Goal: Task Accomplishment & Management: Manage account settings

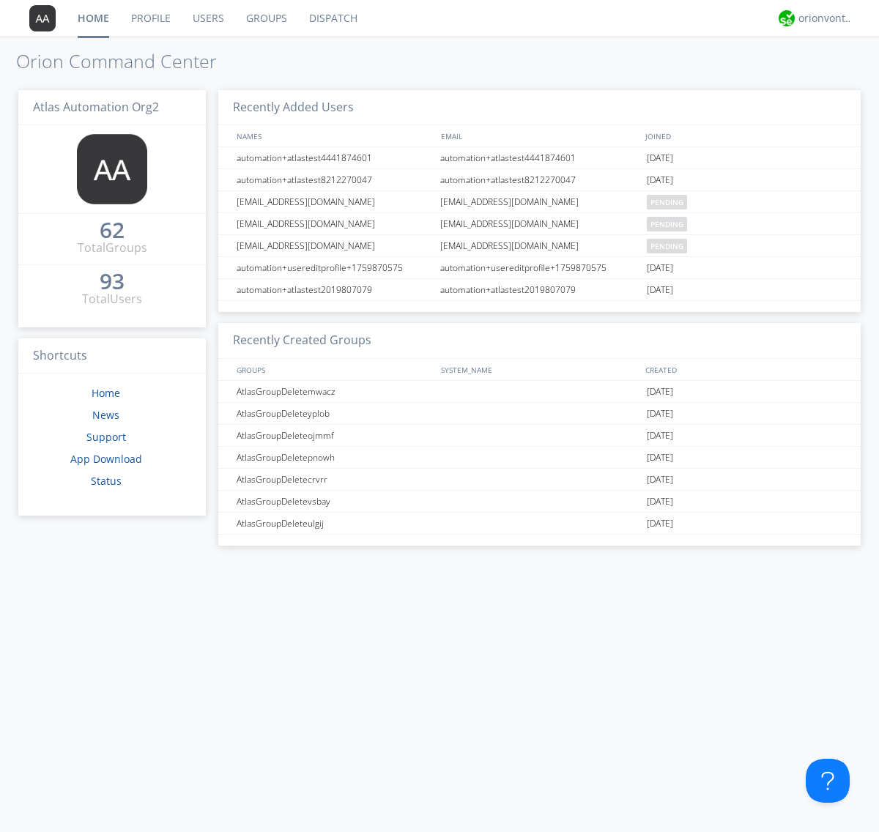
click at [207, 18] on link "Users" at bounding box center [208, 18] width 53 height 37
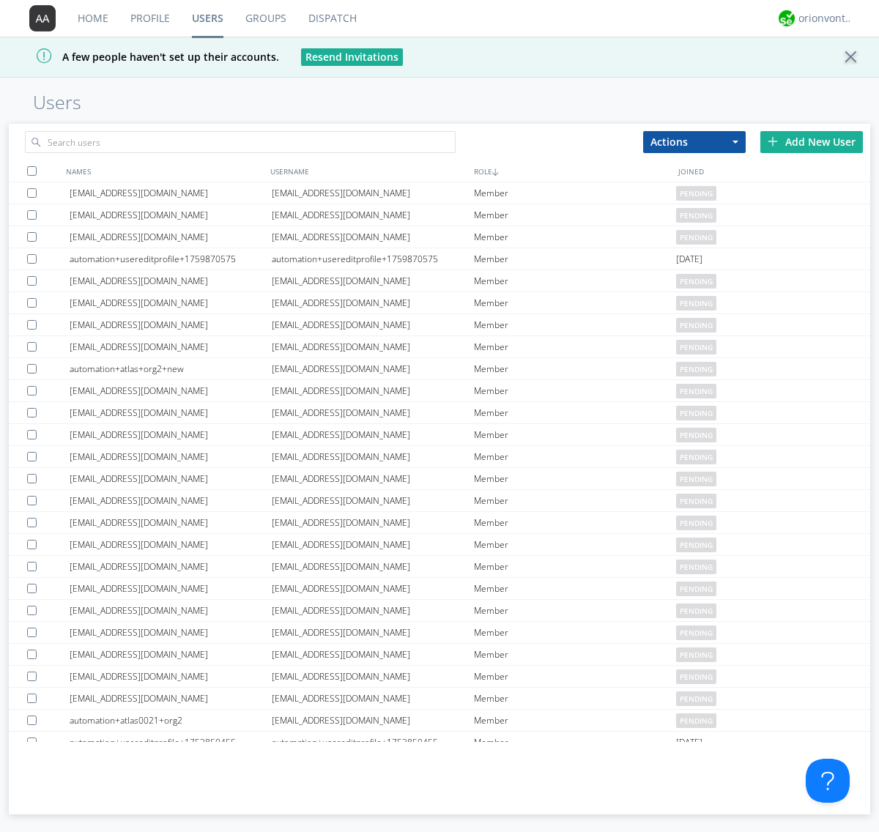
click at [811, 141] on div "Add New User" at bounding box center [811, 142] width 103 height 22
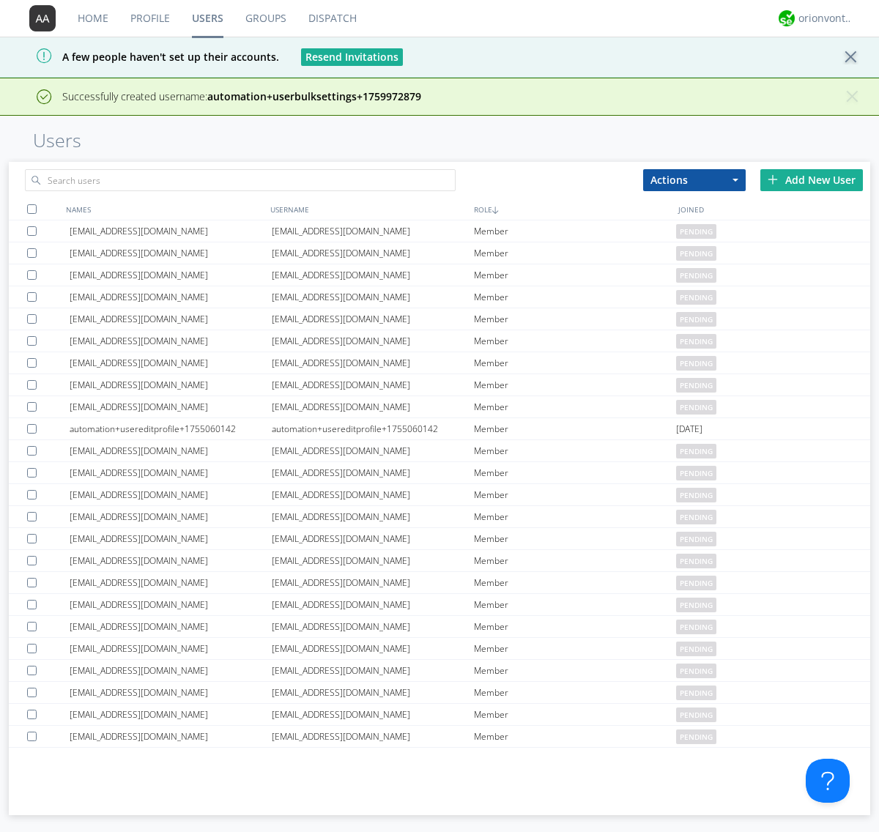
click at [811, 179] on div "Add New User" at bounding box center [811, 180] width 103 height 22
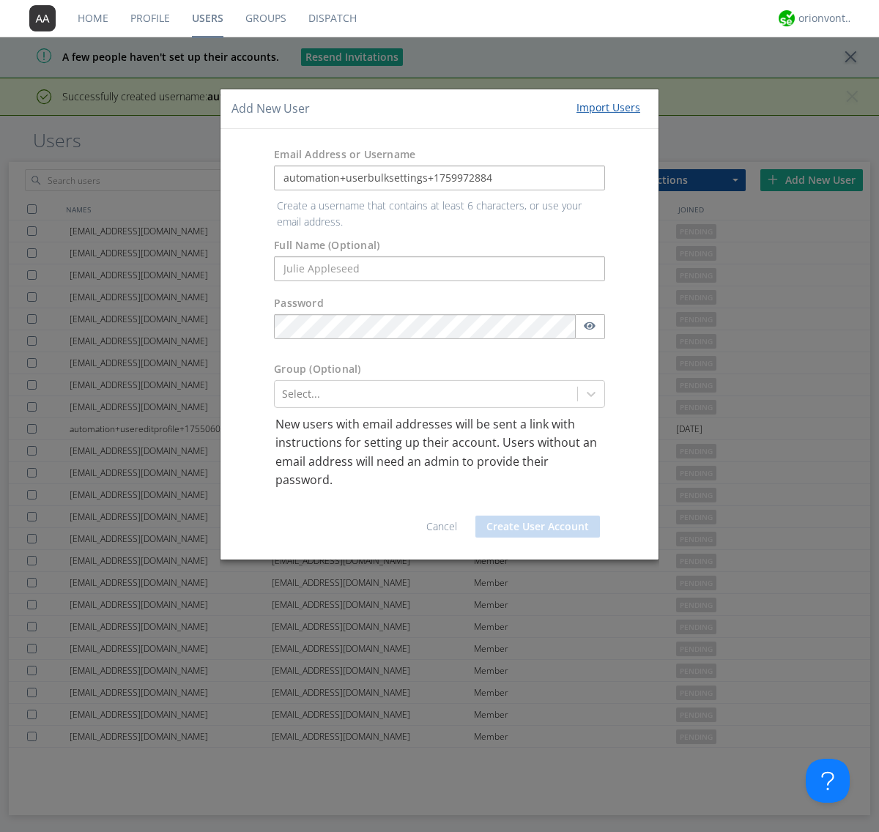
type input "automation+userbulksettings+1759972884"
click at [537, 516] on button "Create User Account" at bounding box center [537, 527] width 124 height 22
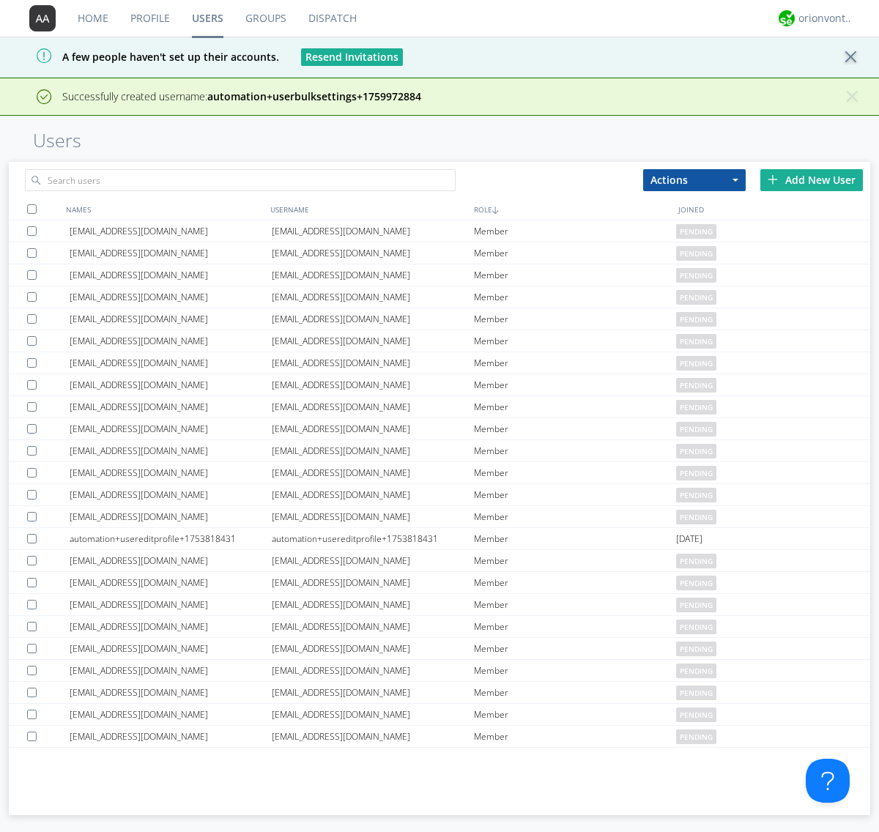
click at [811, 179] on div "Add New User" at bounding box center [811, 180] width 103 height 22
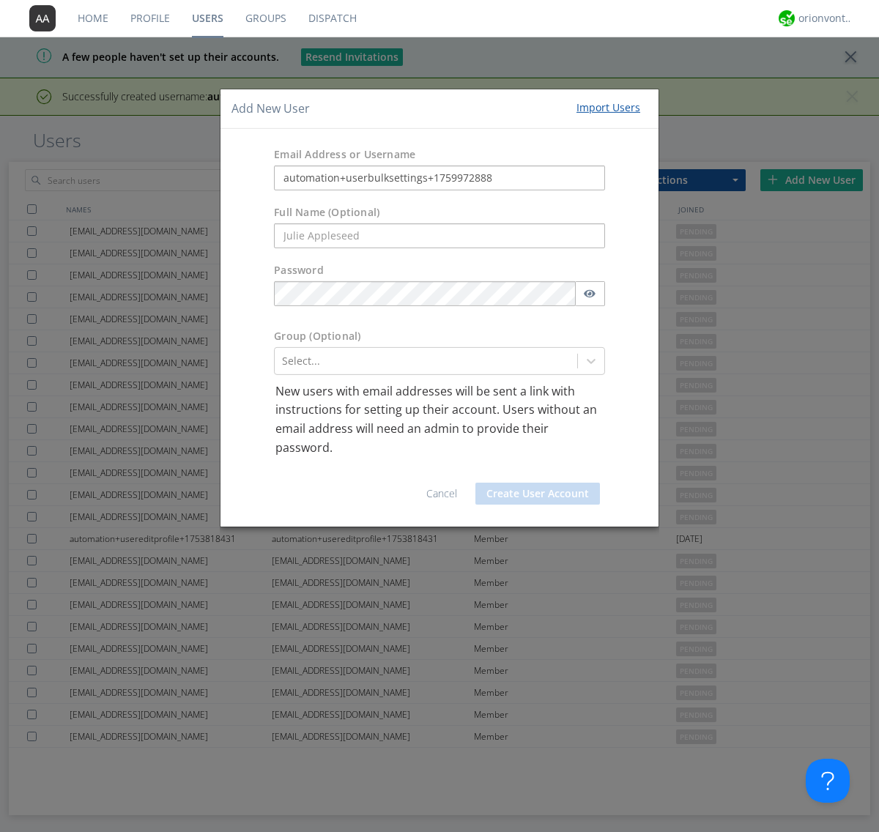
type input "automation+userbulksettings+1759972888"
click at [537, 494] on button "Create User Account" at bounding box center [537, 494] width 124 height 22
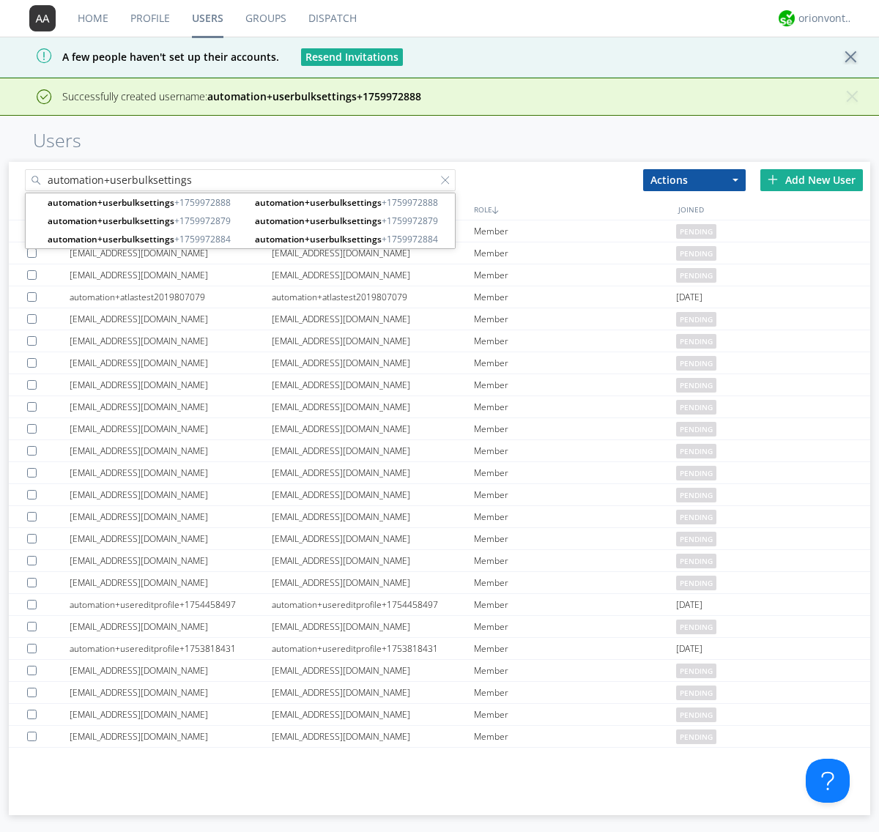
type input "automation+userbulksettings"
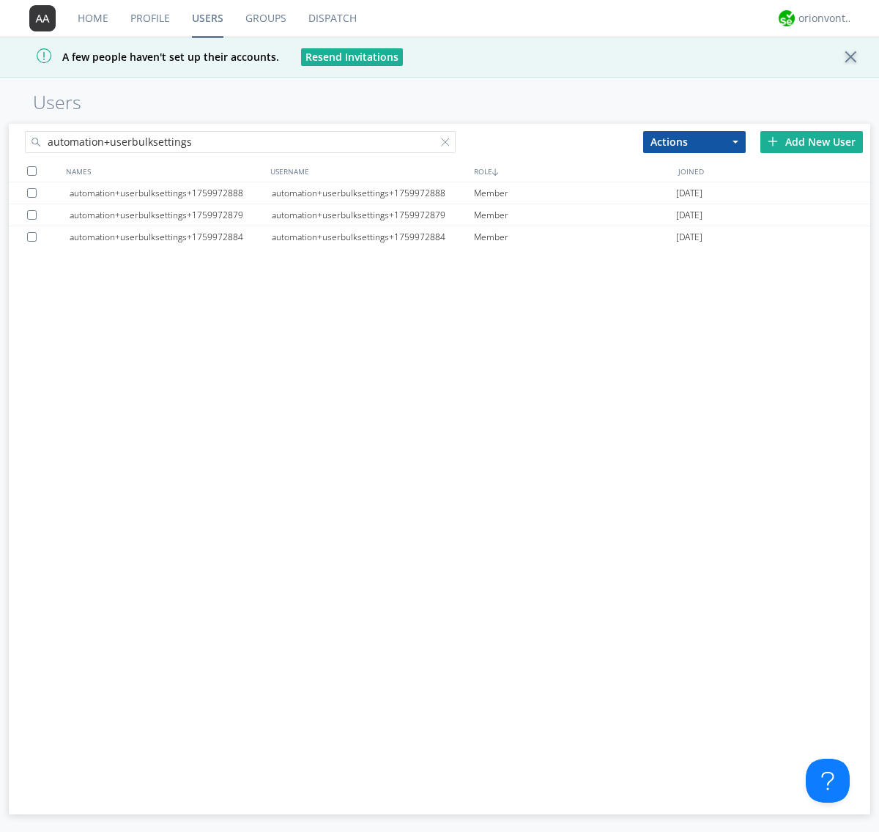
click at [31, 171] on div at bounding box center [32, 171] width 10 height 10
click at [694, 141] on button "Actions" at bounding box center [694, 142] width 103 height 22
click at [0, 0] on link "Edit Settings" at bounding box center [0, 0] width 0 height 0
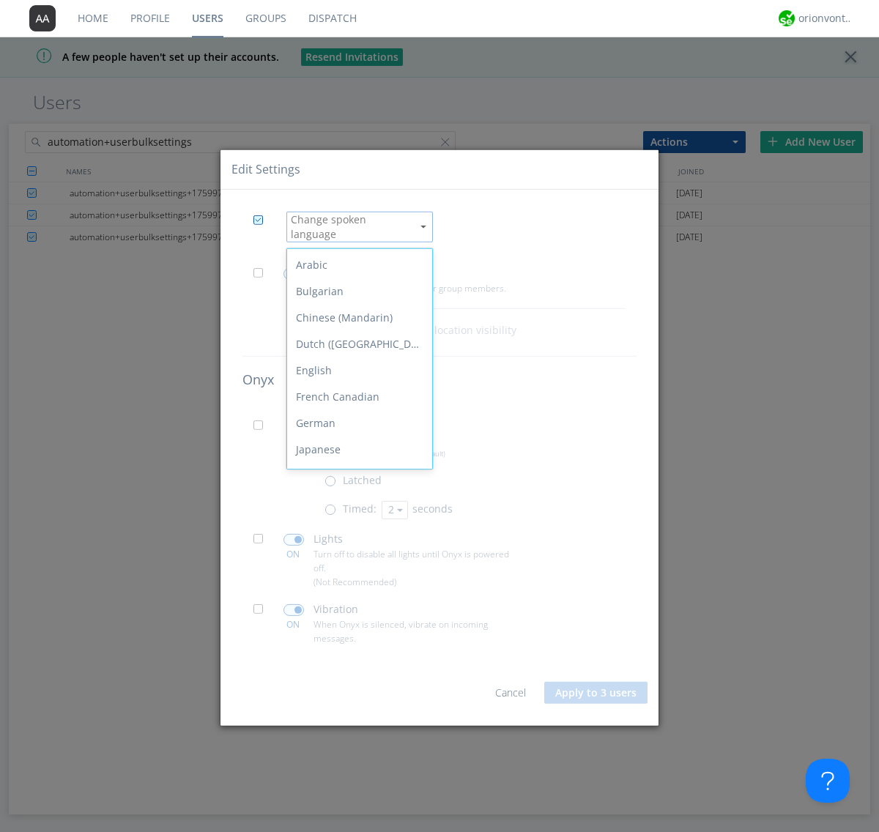
click at [356, 621] on div "Spanish" at bounding box center [359, 634] width 145 height 26
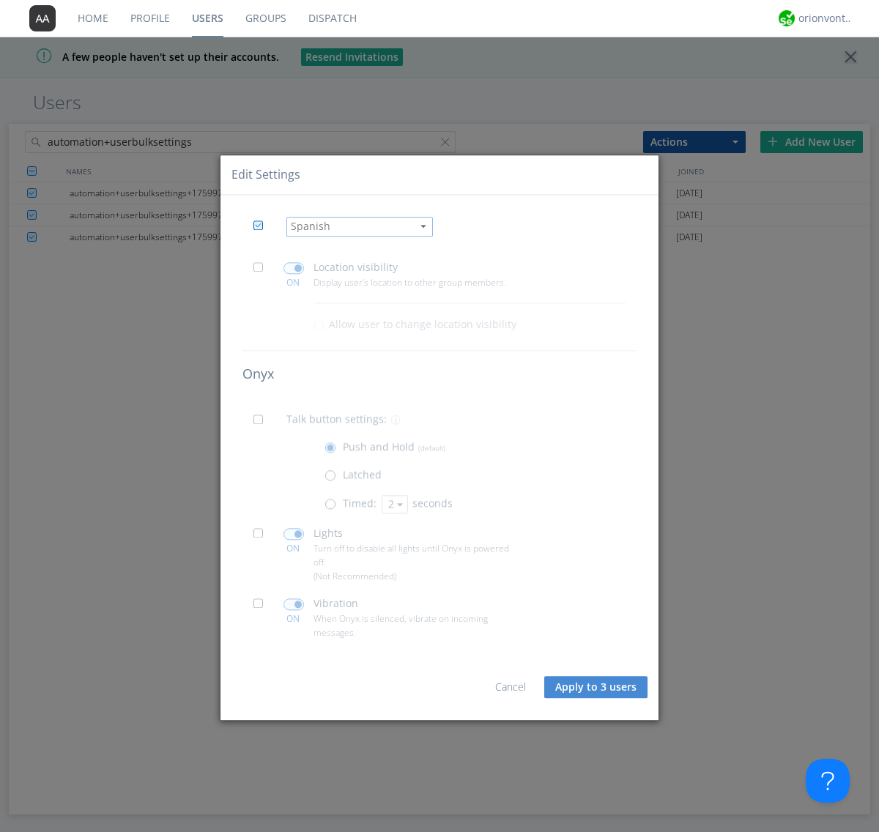
click at [262, 271] on span at bounding box center [262, 271] width 18 height 18
click at [0, 0] on input "checkbox" at bounding box center [0, 0] width 0 height 0
click at [293, 268] on span at bounding box center [293, 268] width 21 height 12
click at [0, 0] on input "checkbox" at bounding box center [0, 0] width 0 height 0
click at [262, 423] on span at bounding box center [262, 423] width 18 height 18
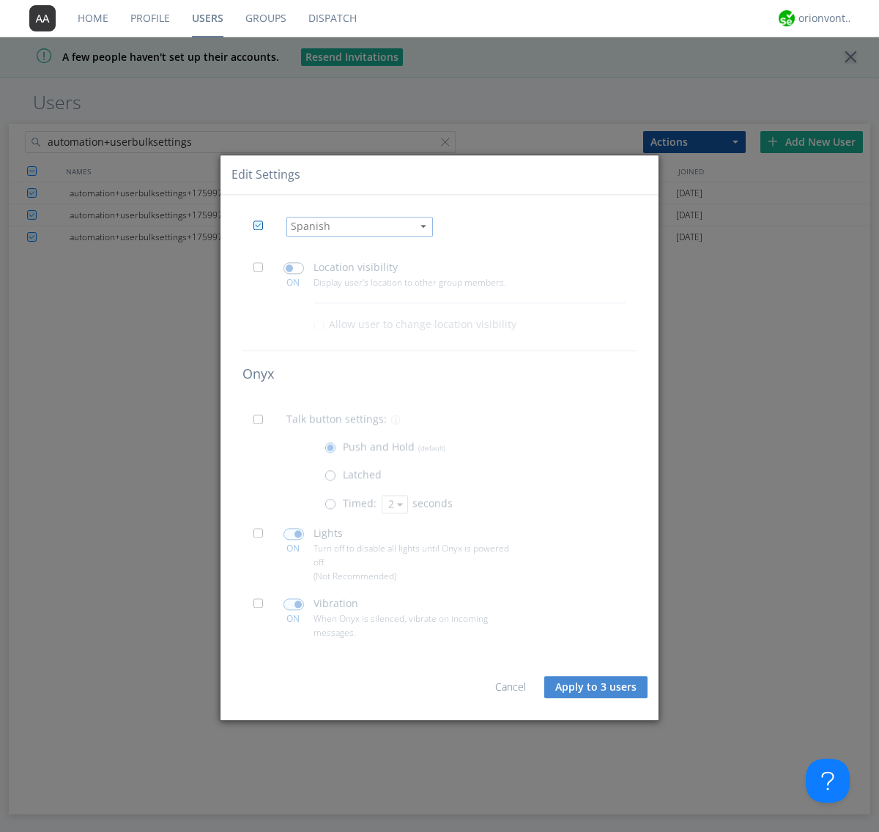
click at [0, 0] on input "checkbox" at bounding box center [0, 0] width 0 height 0
click at [333, 507] on span at bounding box center [333, 507] width 18 height 18
click at [0, 0] on input "radio" at bounding box center [0, 0] width 0 height 0
click at [393, 504] on button "2" at bounding box center [395, 504] width 26 height 18
click at [0, 0] on link "3" at bounding box center [0, 0] width 0 height 0
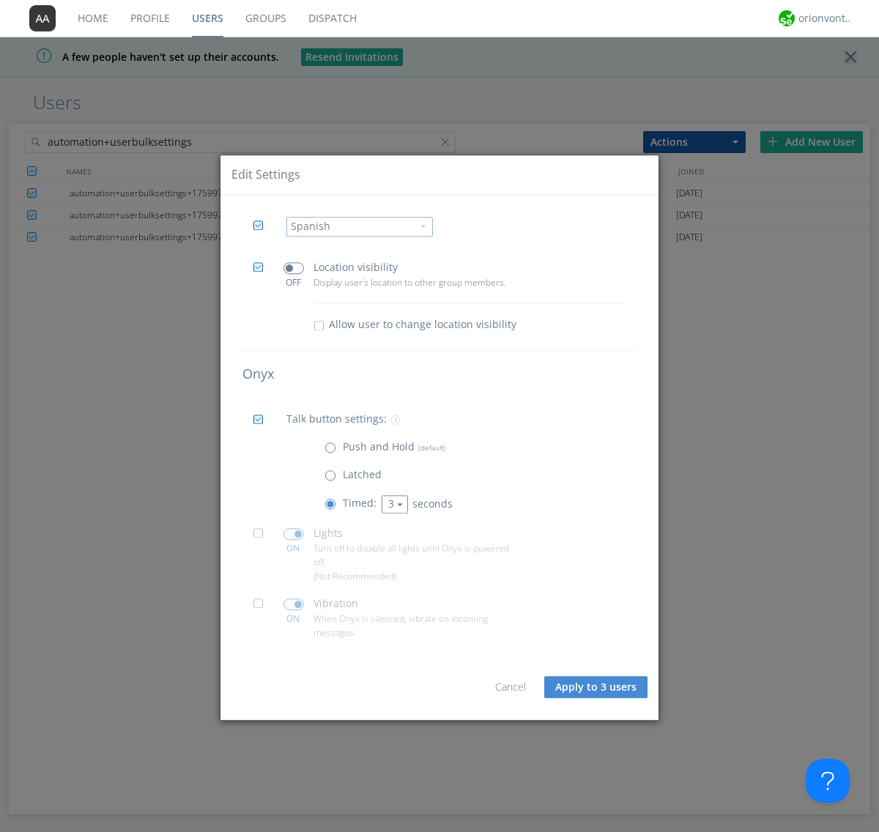
click at [262, 537] on span at bounding box center [262, 537] width 18 height 18
click at [0, 0] on input "checkbox" at bounding box center [0, 0] width 0 height 0
click at [293, 533] on span at bounding box center [293, 534] width 21 height 12
click at [0, 0] on input "checkbox" at bounding box center [0, 0] width 0 height 0
click at [262, 607] on span at bounding box center [262, 607] width 18 height 18
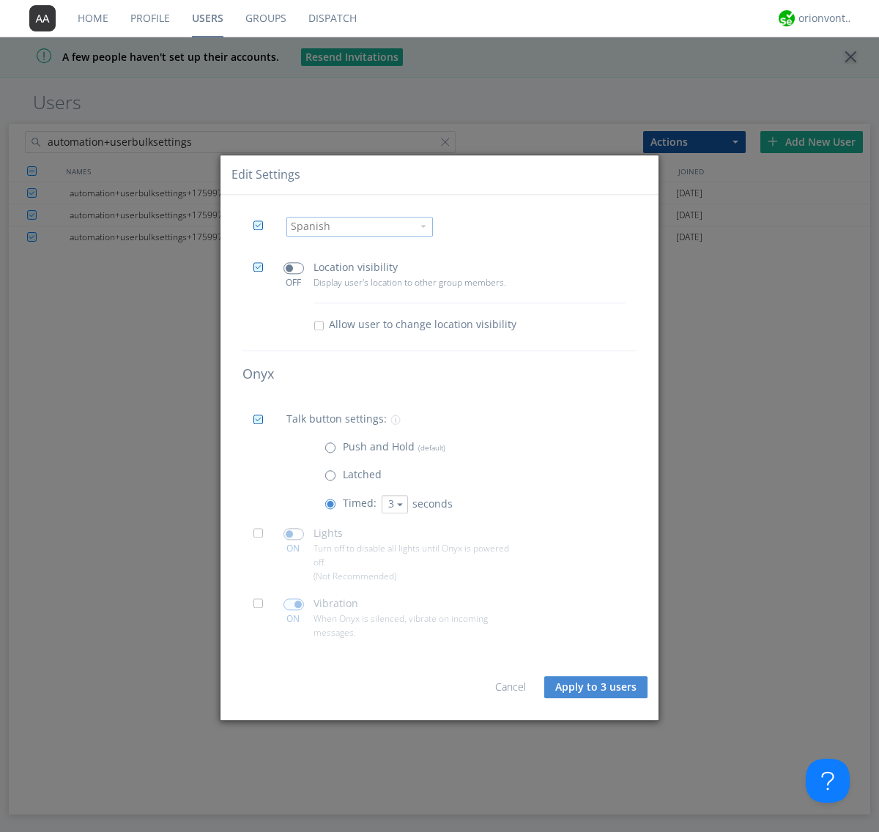
click at [0, 0] on input "checkbox" at bounding box center [0, 0] width 0 height 0
click at [293, 603] on span at bounding box center [293, 604] width 21 height 12
click at [0, 0] on input "checkbox" at bounding box center [0, 0] width 0 height 0
click at [597, 687] on button "Apply to 3 users" at bounding box center [595, 688] width 103 height 22
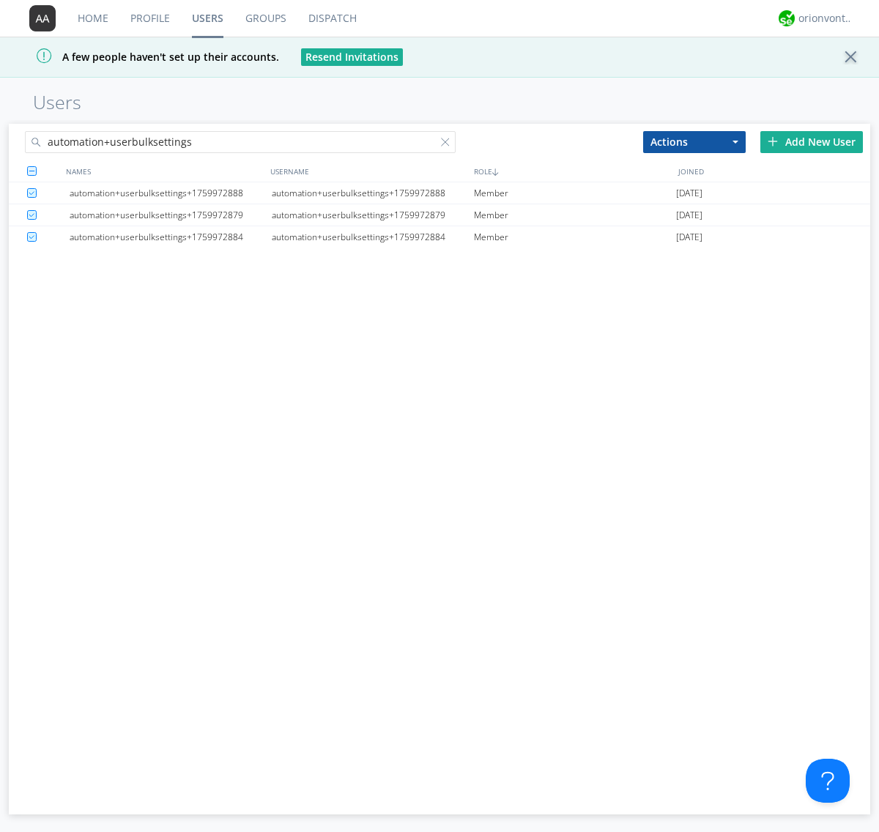
click at [207, 18] on link "Users" at bounding box center [207, 18] width 53 height 37
click at [448, 144] on div at bounding box center [448, 145] width 15 height 15
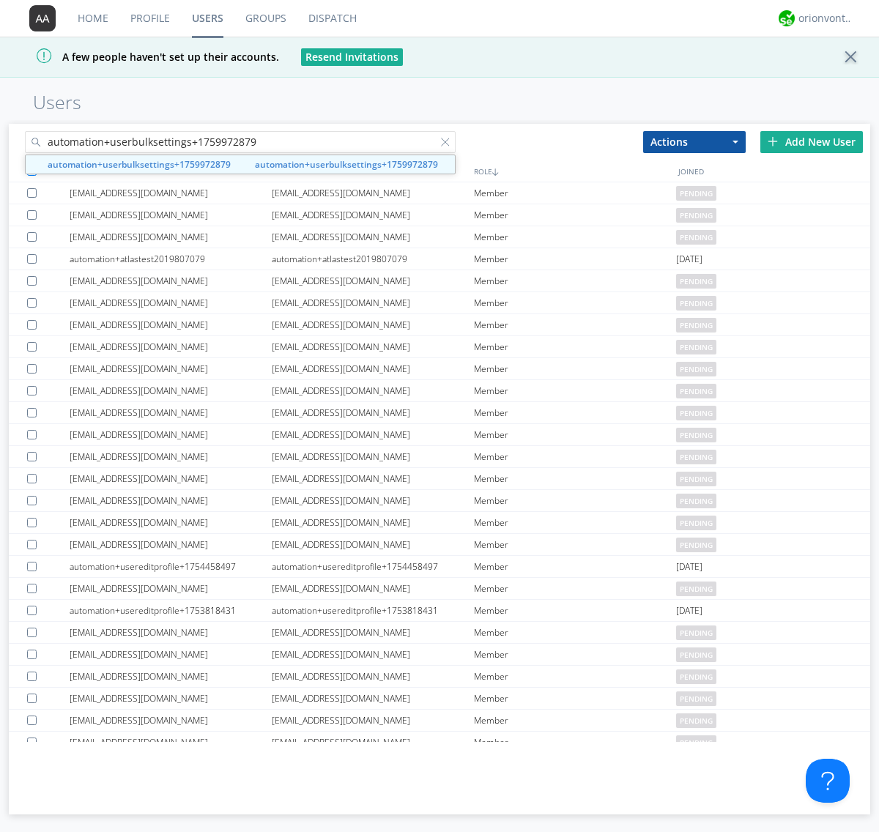
type input "automation+userbulksettings+1759972879"
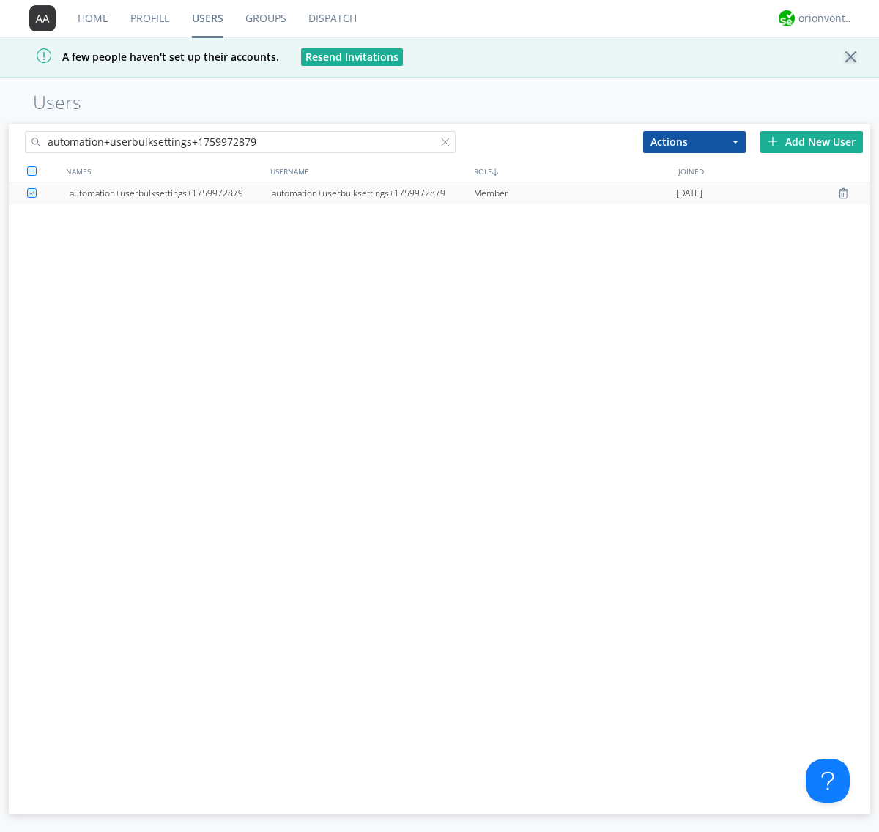
click at [372, 193] on div "automation+userbulksettings+1759972879" at bounding box center [373, 193] width 202 height 22
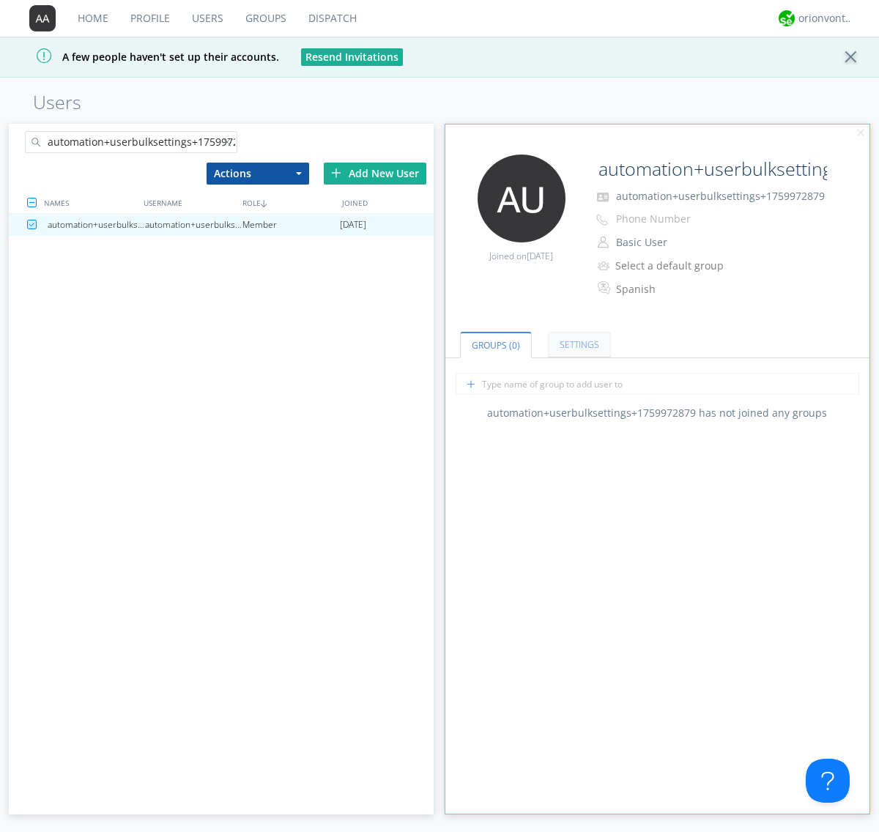
click at [577, 344] on link "Settings" at bounding box center [579, 345] width 63 height 26
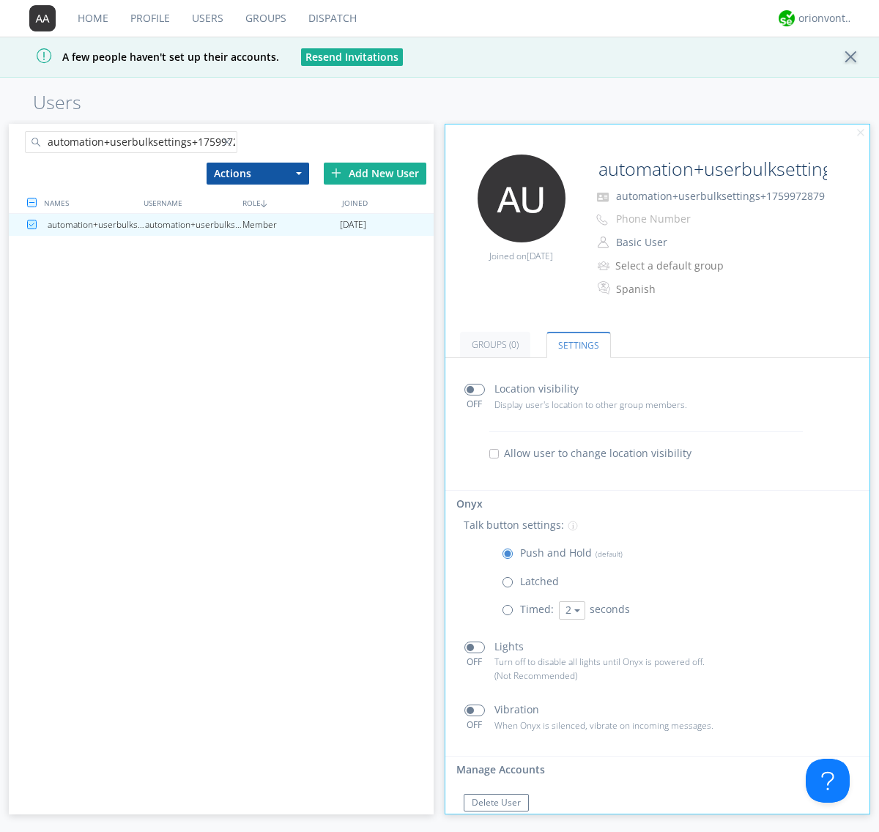
click at [206, 18] on link "Users" at bounding box center [207, 18] width 53 height 37
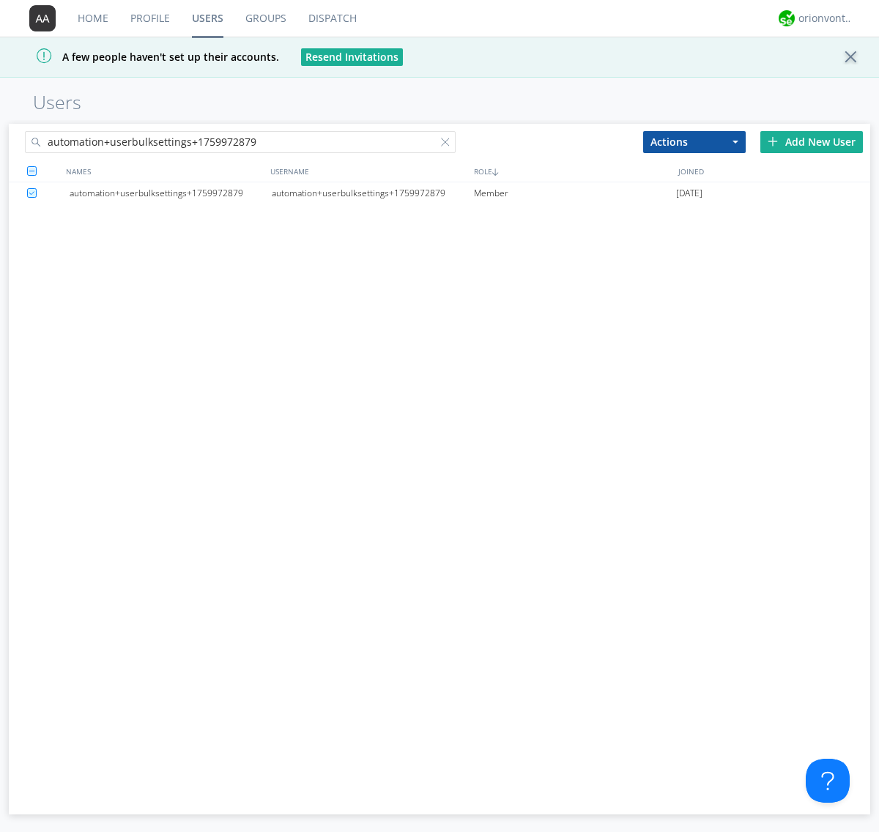
click at [448, 144] on div at bounding box center [448, 145] width 15 height 15
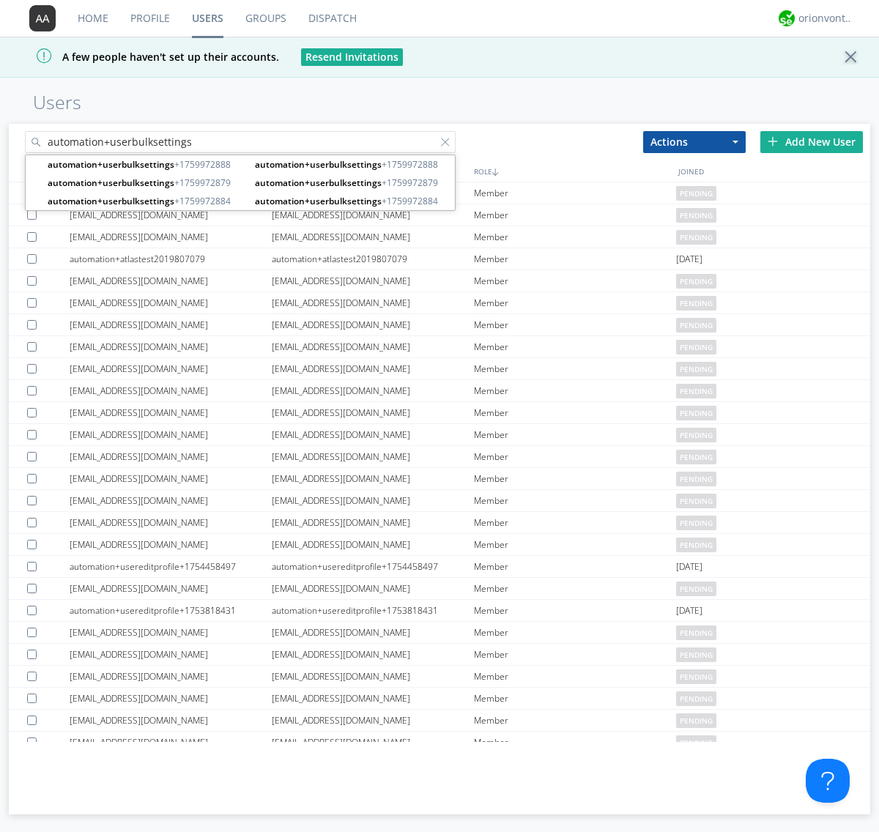
type input "automation+userbulksettings"
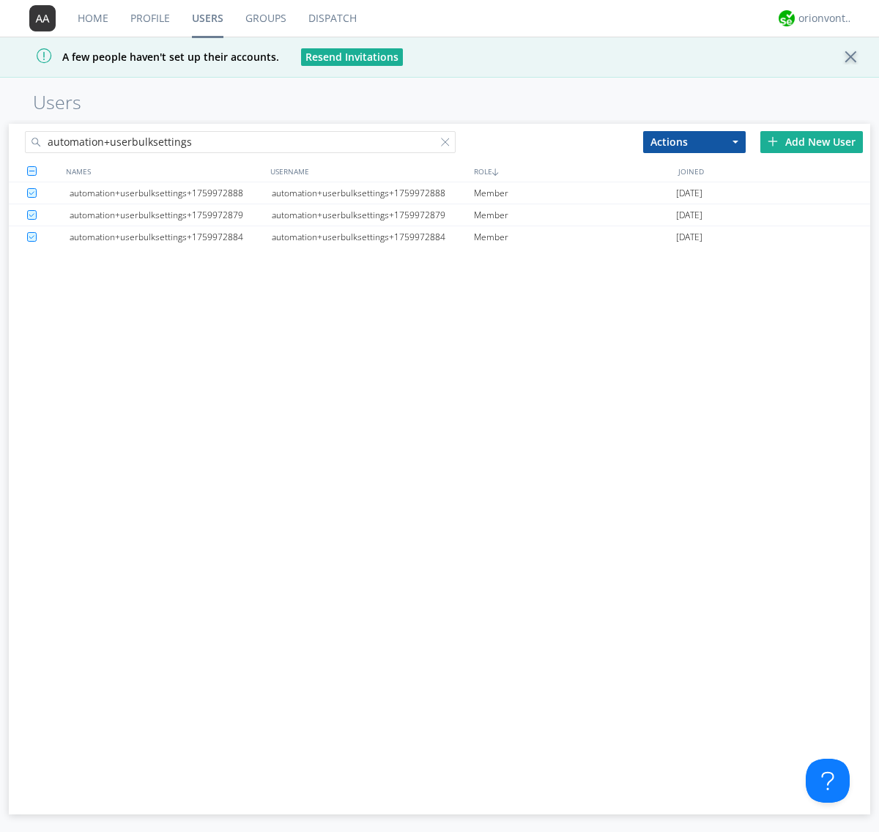
click at [694, 141] on button "Actions" at bounding box center [694, 142] width 103 height 22
click at [0, 0] on link "Delete User" at bounding box center [0, 0] width 0 height 0
